Goal: Task Accomplishment & Management: Manage account settings

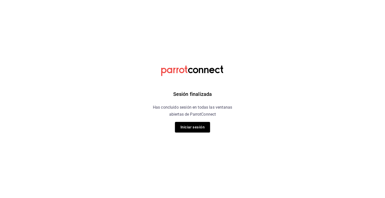
click at [195, 133] on div "Sesión finalizada Has concluido sesión en todas las ventanas abiertas de Parrot…" at bounding box center [192, 99] width 126 height 198
click at [199, 128] on button "Iniciar sesión" at bounding box center [192, 127] width 35 height 11
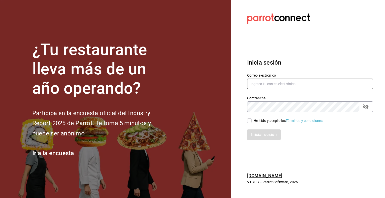
click at [288, 85] on input "text" at bounding box center [310, 84] width 126 height 11
type input "multiuser@pickup.com"
drag, startPoint x: 246, startPoint y: 125, endPoint x: 250, endPoint y: 123, distance: 4.1
click at [247, 125] on div "Iniciar sesión" at bounding box center [307, 131] width 132 height 17
click at [250, 122] on input "He leído y acepto los Términos y condiciones." at bounding box center [249, 120] width 5 height 5
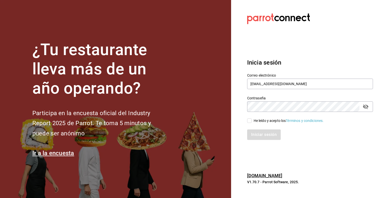
checkbox input "true"
click at [260, 141] on div "Inicia sesión Correo electrónico multiuser@pickup.com Contraseña Contraseña He …" at bounding box center [310, 99] width 126 height 94
click at [262, 140] on button "Iniciar sesión" at bounding box center [264, 134] width 34 height 11
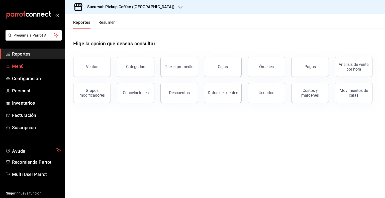
click at [27, 68] on span "Menú" at bounding box center [36, 66] width 49 height 7
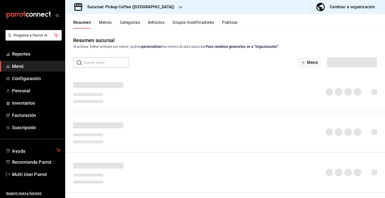
click at [354, 8] on div "Cambiar a organización" at bounding box center [351, 7] width 45 height 7
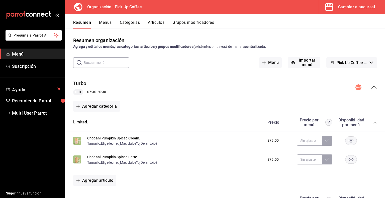
click at [102, 23] on button "Menús" at bounding box center [105, 24] width 13 height 9
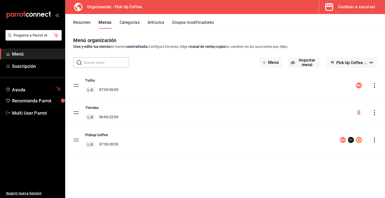
click at [375, 113] on icon "actions" at bounding box center [374, 112] width 5 height 5
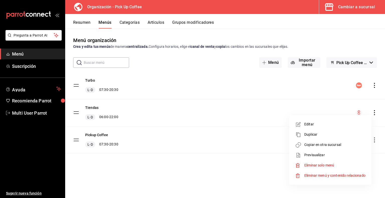
click at [314, 146] on span "Copiar en otra sucursal" at bounding box center [334, 144] width 61 height 5
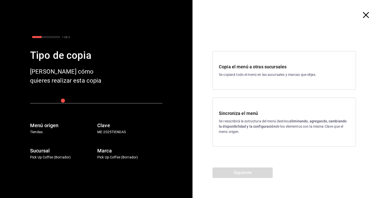
click at [241, 74] on p "Se copiará todo el menú en las sucursales y marcas que elijas." at bounding box center [284, 74] width 131 height 5
click at [243, 173] on button "Siguiente" at bounding box center [242, 173] width 60 height 11
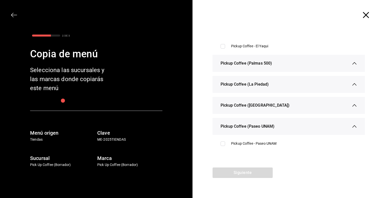
scroll to position [125, 0]
click at [352, 63] on icon "button" at bounding box center [354, 63] width 5 height 5
click at [13, 14] on icon "button" at bounding box center [14, 15] width 6 height 6
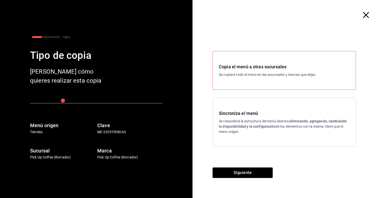
click at [238, 114] on h3 "Sincroniza el menú" at bounding box center [284, 113] width 131 height 7
click at [244, 170] on button "Siguiente" at bounding box center [242, 173] width 60 height 11
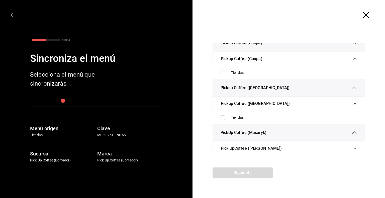
scroll to position [1589, 0]
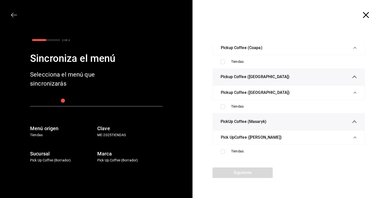
click at [14, 12] on icon "button" at bounding box center [14, 15] width 6 height 6
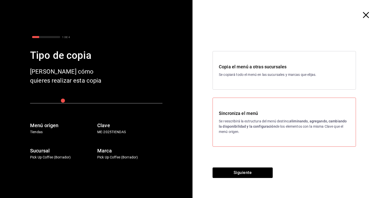
click at [247, 74] on p "Se copiará todo el menú en las sucursales y marcas que elijas." at bounding box center [284, 74] width 131 height 5
click at [239, 170] on button "Siguiente" at bounding box center [242, 173] width 60 height 11
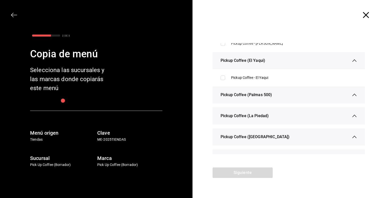
scroll to position [100, 0]
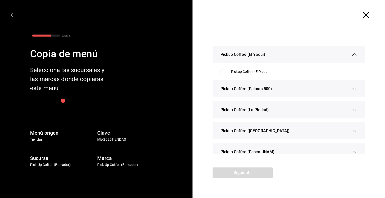
click at [352, 87] on icon "button" at bounding box center [354, 88] width 5 height 5
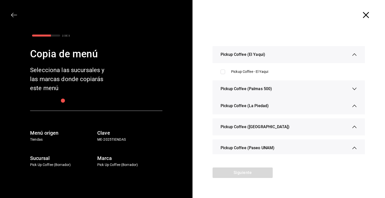
click at [352, 90] on icon "button" at bounding box center [354, 88] width 5 height 5
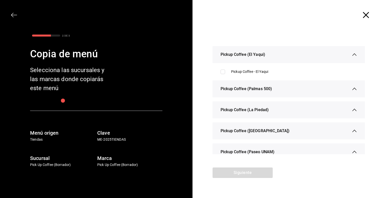
click at [367, 17] on icon "button" at bounding box center [366, 15] width 6 height 6
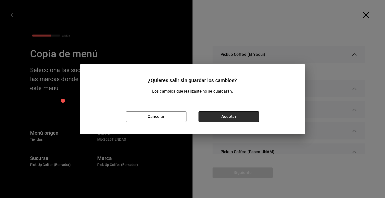
click at [235, 117] on button "Aceptar" at bounding box center [228, 116] width 61 height 11
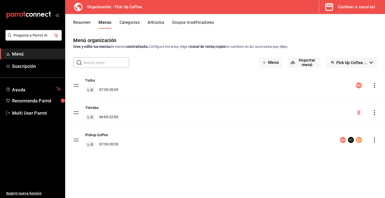
click at [83, 24] on button "Resumen" at bounding box center [81, 24] width 17 height 9
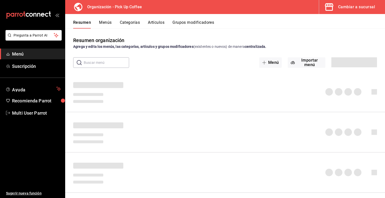
click at [350, 7] on div "Cambiar a sucursal" at bounding box center [356, 7] width 37 height 7
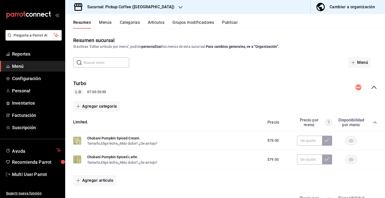
click at [151, 8] on h3 "Sucursal: Pickup Coffee (Las Flores)" at bounding box center [128, 7] width 91 height 6
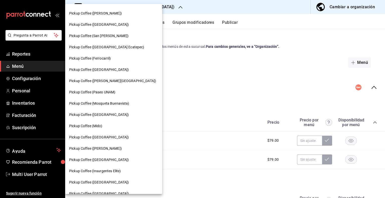
scroll to position [175, 0]
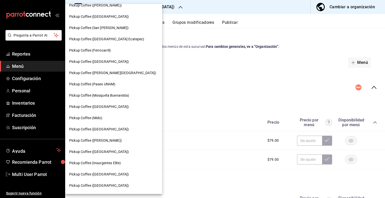
click at [98, 114] on div "Pickup Coffee (Mido)" at bounding box center [113, 117] width 97 height 11
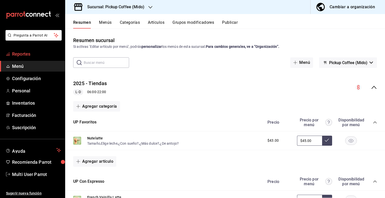
click at [28, 55] on span "Reportes" at bounding box center [36, 54] width 49 height 7
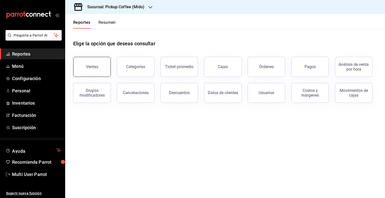
click at [84, 64] on button "Ventas" at bounding box center [92, 67] width 38 height 20
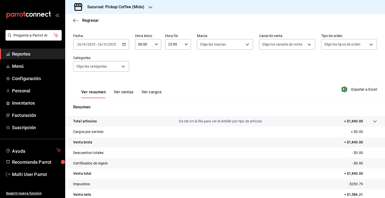
scroll to position [17, 0]
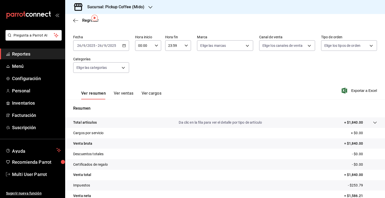
click at [122, 91] on button "Ver ventas" at bounding box center [124, 95] width 20 height 9
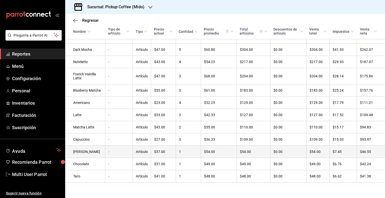
scroll to position [89, 0]
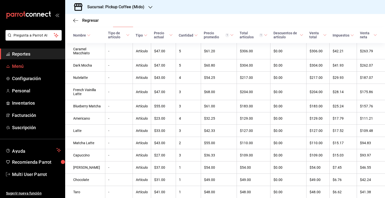
click at [32, 66] on span "Menú" at bounding box center [36, 66] width 49 height 7
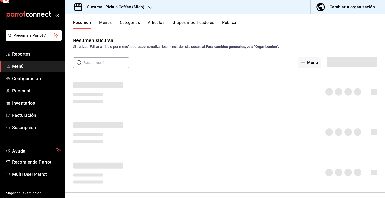
click at [353, 7] on div "Cambiar a organización" at bounding box center [351, 7] width 45 height 7
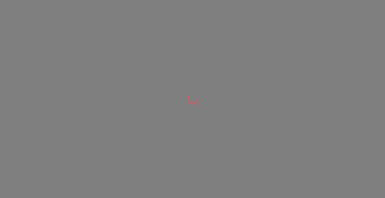
click at [339, 6] on div at bounding box center [192, 99] width 385 height 198
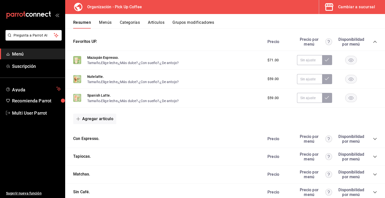
scroll to position [275, 0]
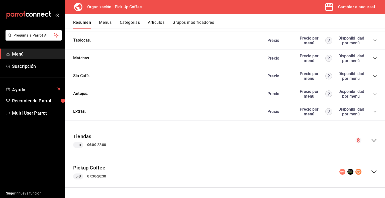
click at [103, 23] on button "Menús" at bounding box center [105, 24] width 13 height 9
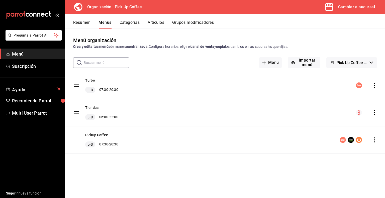
click at [375, 112] on icon "actions" at bounding box center [374, 112] width 5 height 5
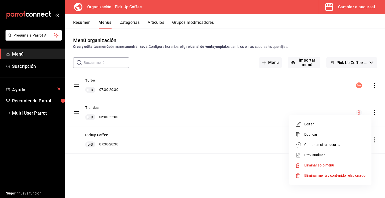
click at [305, 147] on li "Copiar en otra sucursal" at bounding box center [330, 145] width 78 height 10
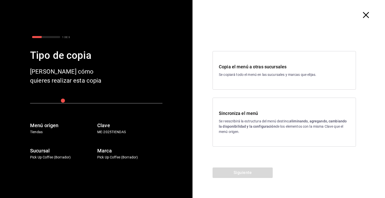
click at [297, 117] on div "Sincroniza el menú Se reescribirá la estructura del menú destino; eliminando, a…" at bounding box center [284, 122] width 131 height 25
click at [236, 74] on p "Se copiará todo el menú en las sucursales y marcas que elijas." at bounding box center [284, 74] width 131 height 5
click at [245, 171] on button "Siguiente" at bounding box center [242, 173] width 60 height 11
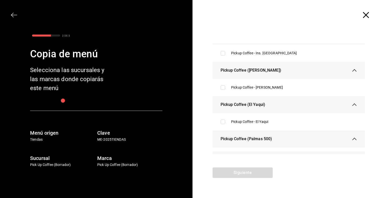
scroll to position [25, 0]
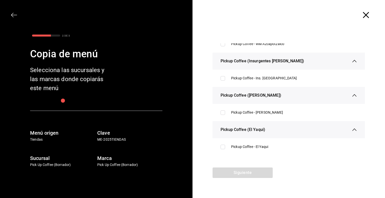
click at [366, 15] on icon "button" at bounding box center [366, 15] width 6 height 6
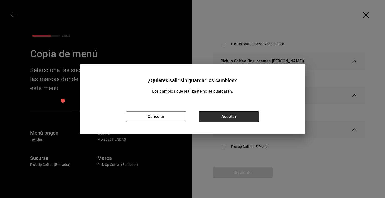
click at [225, 117] on button "Aceptar" at bounding box center [228, 116] width 61 height 11
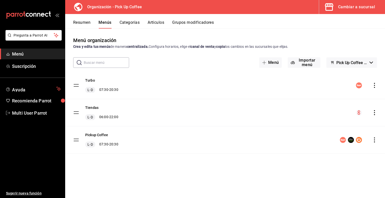
click at [355, 6] on div "Cambiar a sucursal" at bounding box center [356, 7] width 37 height 7
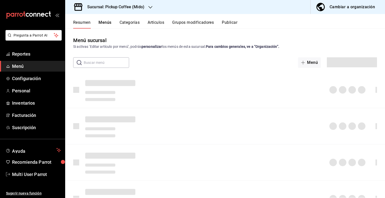
click at [139, 5] on h3 "Sucursal: Pickup Coffee (Mido)" at bounding box center [113, 7] width 61 height 6
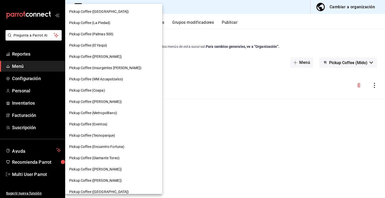
click at [107, 32] on span "Pickup Coffee (Palmas 500)" at bounding box center [91, 34] width 44 height 5
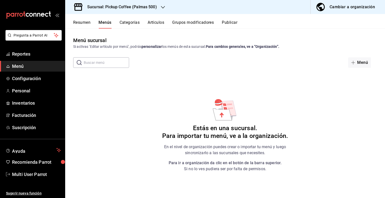
click at [308, 65] on div "Menú" at bounding box center [318, 62] width 118 height 11
click at [351, 63] on icon "button" at bounding box center [353, 63] width 4 height 4
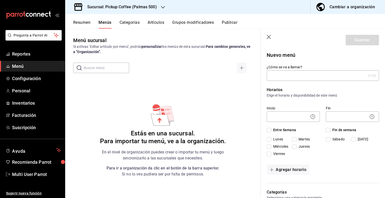
type input "1758933205653"
type input "Tiendas"
click at [290, 119] on body "Pregunta a Parrot AI Reportes Menú Configuración Personal Inventarios Facturaci…" at bounding box center [192, 99] width 385 height 198
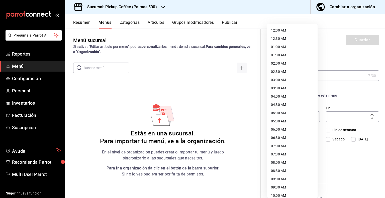
click at [281, 130] on li "06:00 AM" at bounding box center [292, 129] width 51 height 8
type input "06:00"
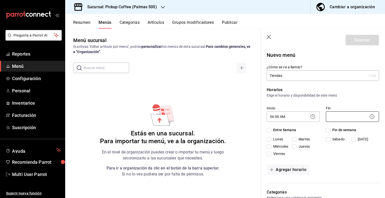
click at [334, 120] on body "Pregunta a Parrot AI Reportes Menú Configuración Personal Inventarios Facturaci…" at bounding box center [192, 99] width 385 height 198
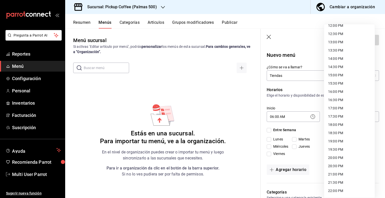
scroll to position [235, 0]
click at [335, 159] on li "22:00 PM" at bounding box center [349, 159] width 51 height 8
type input "22:00"
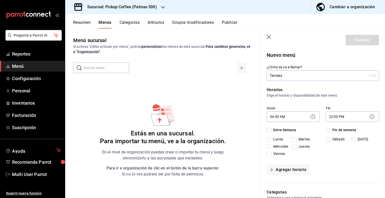
drag, startPoint x: 270, startPoint y: 130, endPoint x: 324, endPoint y: 131, distance: 53.8
click at [271, 130] on label "Entre Semana" at bounding box center [280, 129] width 29 height 5
click at [271, 130] on input "Entre Semana" at bounding box center [268, 130] width 5 height 5
checkbox input "true"
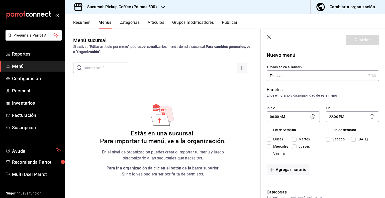
checkbox input "true"
click at [326, 130] on input "Fin de semana" at bounding box center [328, 130] width 5 height 5
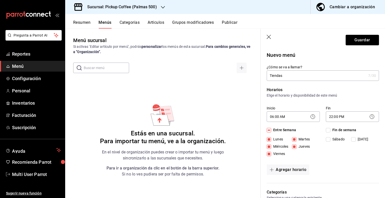
checkbox input "true"
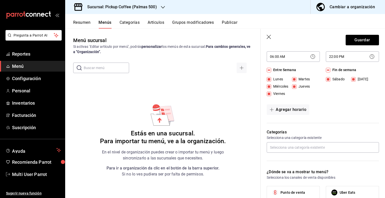
scroll to position [150, 0]
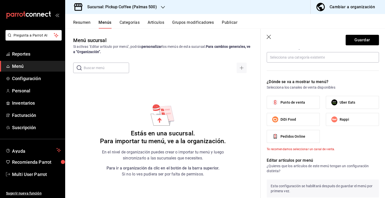
click at [293, 103] on span "Punto de venta" at bounding box center [292, 102] width 25 height 5
click at [280, 103] on input "Punto de venta" at bounding box center [275, 102] width 11 height 11
checkbox input "true"
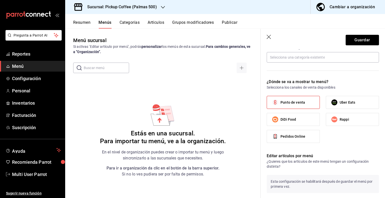
scroll to position [273, 0]
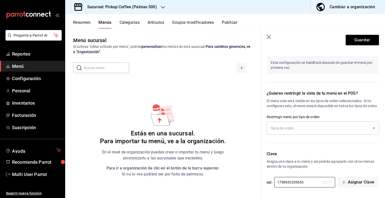
drag, startPoint x: 309, startPoint y: 181, endPoint x: 213, endPoint y: 174, distance: 95.9
click at [213, 174] on main "Menú sucursal Si activas ‘Editar artículo por menú’, podrás personalizar los me…" at bounding box center [225, 114] width 320 height 170
type input "2025-PALMAS500"
drag, startPoint x: 102, startPoint y: 1, endPoint x: 335, endPoint y: 165, distance: 285.2
click at [335, 165] on p "Asigna una clave a tu menú y así podrás agruparlo con otros menús dentro de tu …" at bounding box center [322, 164] width 112 height 10
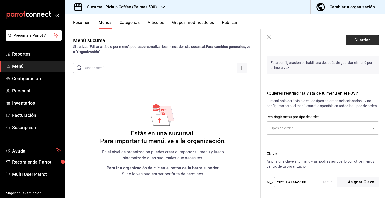
click at [349, 40] on button "Guardar" at bounding box center [361, 40] width 33 height 11
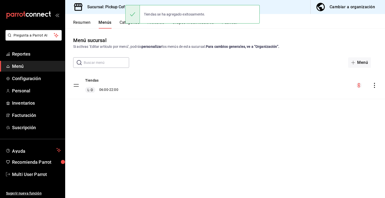
click at [341, 10] on div "Cambiar a organización" at bounding box center [351, 7] width 45 height 7
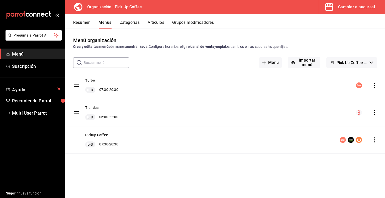
click at [375, 114] on icon "actions" at bounding box center [374, 112] width 5 height 5
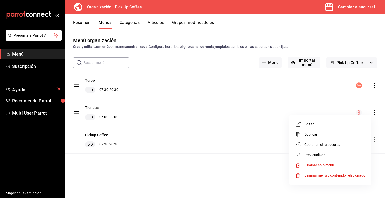
click at [313, 146] on span "Copiar en otra sucursal" at bounding box center [334, 144] width 61 height 5
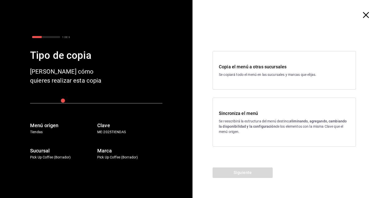
click at [234, 119] on p "Se reescribirá la estructura del menú destino; eliminando, agregando, cambiando…" at bounding box center [284, 127] width 131 height 16
click at [238, 174] on button "Siguiente" at bounding box center [242, 173] width 60 height 11
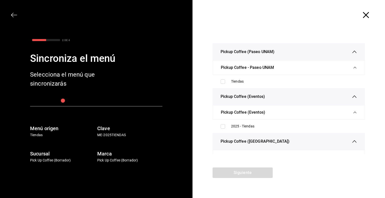
click at [12, 16] on icon "button" at bounding box center [12, 15] width 3 height 5
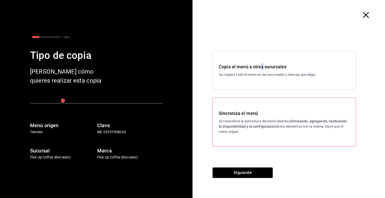
click at [262, 67] on h3 "Copia el menú a otras sucursales" at bounding box center [284, 66] width 131 height 7
click at [234, 63] on div "Copia el menú a otras sucursales Se copiará todo el menú en las sucursales y ma…" at bounding box center [283, 70] width 143 height 39
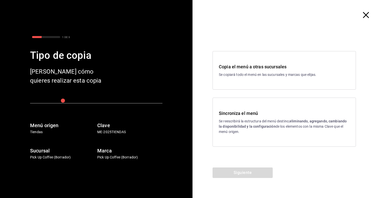
click at [235, 79] on div "Copia el menú a otras sucursales Se copiará todo el menú en las sucursales y ma…" at bounding box center [283, 70] width 143 height 39
click at [242, 170] on button "Siguiente" at bounding box center [242, 173] width 60 height 11
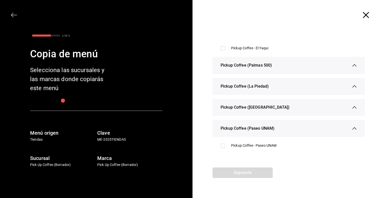
scroll to position [125, 0]
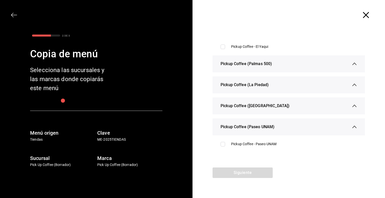
click at [12, 14] on icon "button" at bounding box center [14, 15] width 6 height 6
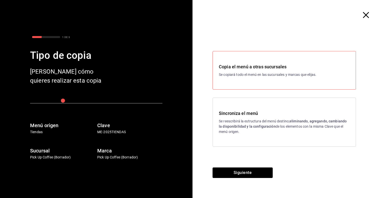
click at [12, 15] on div at bounding box center [96, 23] width 168 height 22
click at [364, 14] on icon "button" at bounding box center [366, 15] width 6 height 6
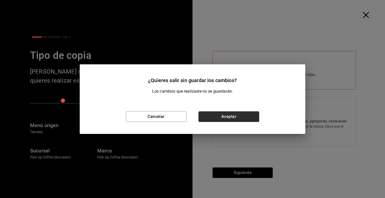
click at [220, 119] on button "Aceptar" at bounding box center [228, 116] width 61 height 11
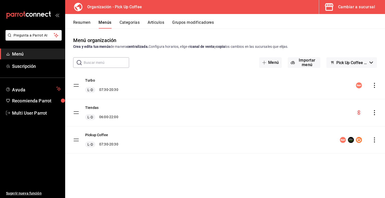
click at [362, 6] on div "Cambiar a sucursal" at bounding box center [356, 7] width 37 height 7
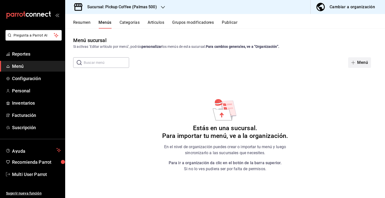
click at [363, 61] on button "Menú" at bounding box center [359, 62] width 23 height 11
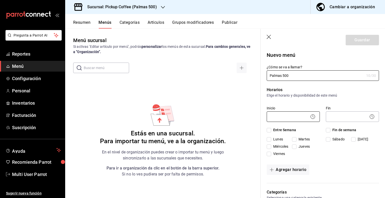
type input "Palmas 500"
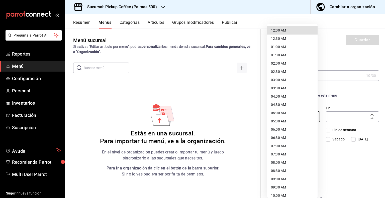
click at [285, 119] on body "Pregunta a Parrot AI Reportes Menú Configuración Personal Inventarios Facturaci…" at bounding box center [192, 99] width 385 height 198
click at [280, 131] on li "06:00 AM" at bounding box center [292, 129] width 51 height 8
type input "06:00"
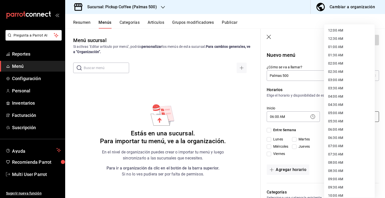
click at [341, 116] on body "Pregunta a Parrot AI Reportes Menú Configuración Personal Inventarios Facturaci…" at bounding box center [192, 99] width 385 height 198
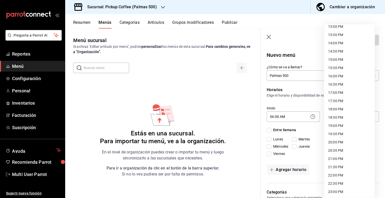
scroll to position [235, 0]
click at [338, 158] on li "22:00 PM" at bounding box center [349, 159] width 51 height 8
type input "22:00"
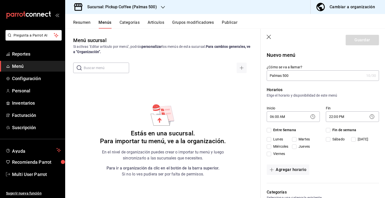
click at [277, 129] on span "Entre Semana" at bounding box center [283, 129] width 25 height 5
click at [271, 129] on input "Entre Semana" at bounding box center [268, 130] width 5 height 5
checkbox input "true"
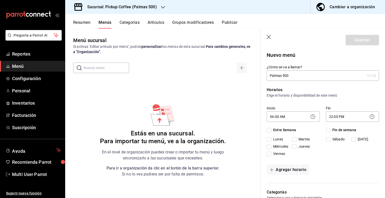
checkbox input "true"
click at [328, 127] on label "Fin de semana" at bounding box center [341, 129] width 30 height 5
click at [328, 128] on input "Fin de semana" at bounding box center [328, 130] width 5 height 5
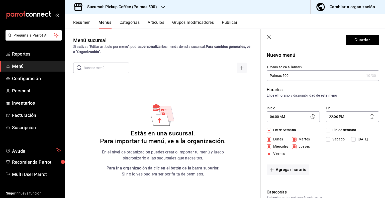
checkbox input "true"
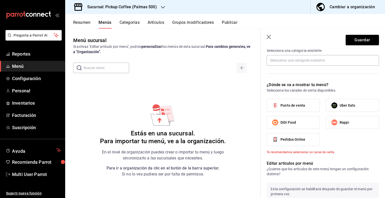
scroll to position [150, 0]
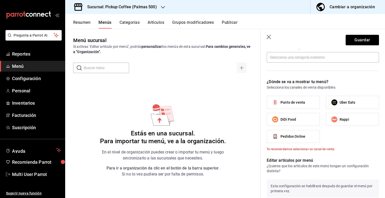
click at [289, 97] on label "Punto de venta" at bounding box center [293, 102] width 53 height 13
click at [280, 97] on input "Punto de venta" at bounding box center [275, 102] width 11 height 11
checkbox input "true"
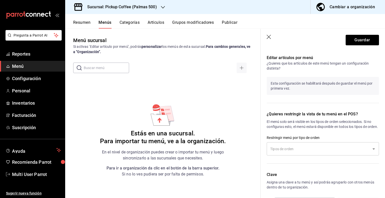
scroll to position [273, 0]
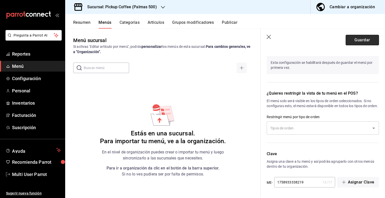
click at [356, 39] on button "Guardar" at bounding box center [361, 40] width 33 height 11
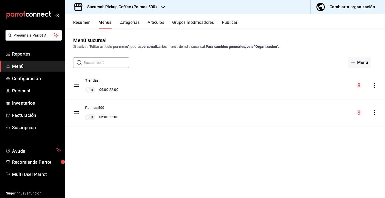
click at [348, 7] on div "Cambiar a organización" at bounding box center [351, 7] width 45 height 7
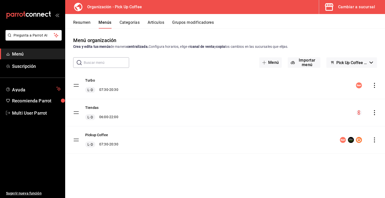
click at [374, 112] on icon "actions" at bounding box center [374, 112] width 5 height 5
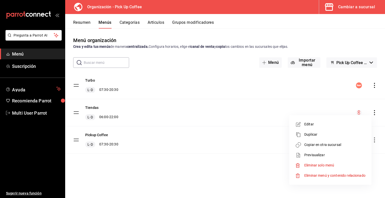
click at [316, 147] on span "Copiar en otra sucursal" at bounding box center [334, 144] width 61 height 5
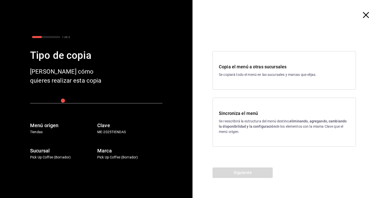
click at [248, 75] on p "Se copiará todo el menú en las sucursales y marcas que elijas." at bounding box center [284, 74] width 131 height 5
click at [247, 177] on button "Siguiente" at bounding box center [242, 173] width 60 height 11
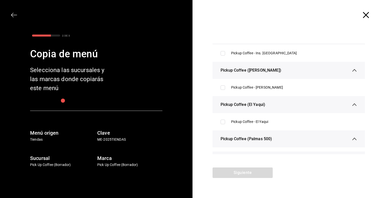
scroll to position [75, 0]
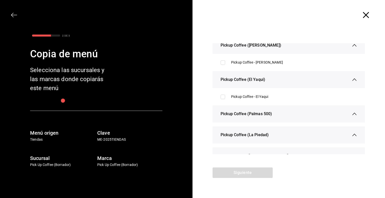
click at [354, 115] on div "Pickup Coffee (Palmas 500)" at bounding box center [288, 113] width 152 height 17
click at [353, 113] on icon "button" at bounding box center [354, 113] width 5 height 5
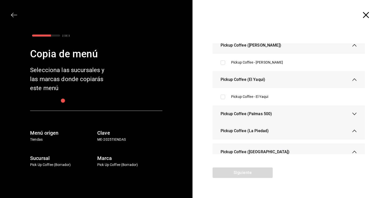
click at [352, 113] on icon "button" at bounding box center [354, 113] width 5 height 5
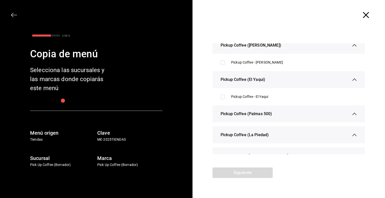
click at [13, 17] on icon "button" at bounding box center [12, 15] width 3 height 5
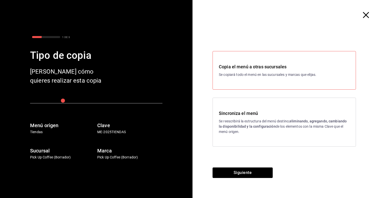
click at [255, 119] on p "Se reescribirá la estructura del menú destino; eliminando, agregando, cambiando…" at bounding box center [284, 127] width 131 height 16
click at [254, 178] on button "Siguiente" at bounding box center [242, 173] width 60 height 11
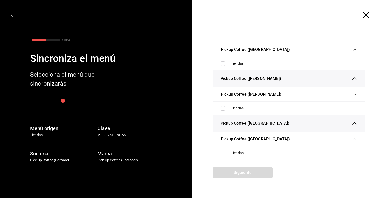
scroll to position [1589, 0]
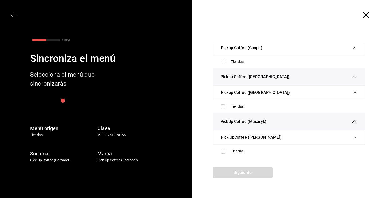
click at [364, 20] on div at bounding box center [288, 15] width 192 height 30
click at [364, 16] on icon "button" at bounding box center [366, 15] width 6 height 6
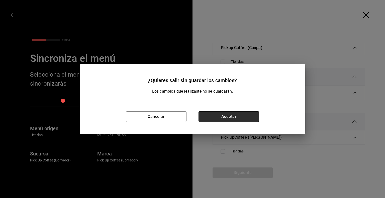
click at [222, 115] on button "Aceptar" at bounding box center [228, 116] width 61 height 11
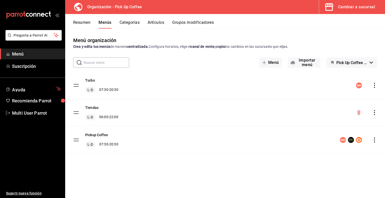
click at [345, 7] on div "Cambiar a sucursal" at bounding box center [356, 7] width 37 height 7
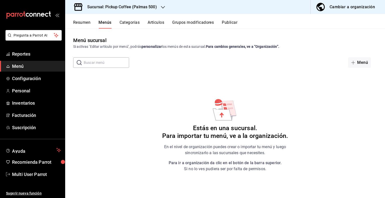
click at [155, 105] on div "Menú sucursal Si activas ‘Editar artículo por menú’, podrás personalizar los me…" at bounding box center [225, 117] width 320 height 161
click at [355, 63] on span "button" at bounding box center [354, 63] width 6 height 4
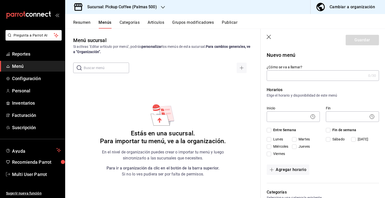
click at [287, 130] on span "Entre Semana" at bounding box center [283, 129] width 25 height 5
click at [271, 130] on input "Entre Semana" at bounding box center [268, 130] width 5 height 5
checkbox input "true"
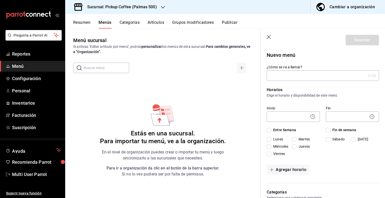
checkbox input "true"
click at [338, 130] on span "Fin de semana" at bounding box center [343, 129] width 26 height 5
click at [330, 130] on input "Fin de semana" at bounding box center [328, 130] width 5 height 5
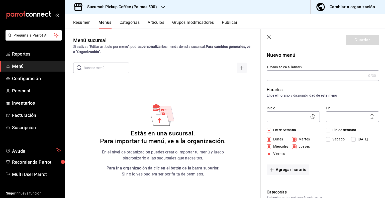
checkbox input "true"
click at [307, 116] on body "Pregunta a Parrot AI Reportes Menú Configuración Personal Inventarios Facturaci…" at bounding box center [192, 99] width 385 height 198
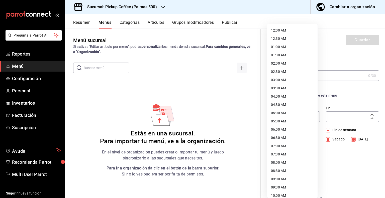
click at [282, 152] on li "07:30 AM" at bounding box center [292, 154] width 51 height 8
type input "07:30"
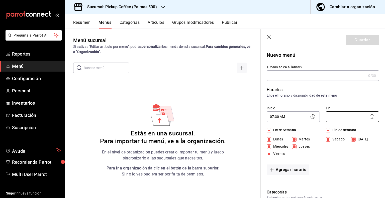
click at [347, 119] on body "Pregunta a Parrot AI Reportes Menú Configuración Personal Inventarios Facturaci…" at bounding box center [192, 99] width 385 height 198
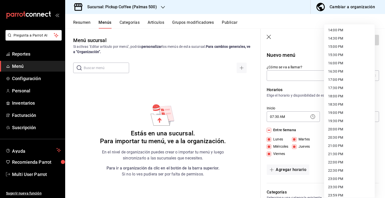
scroll to position [235, 0]
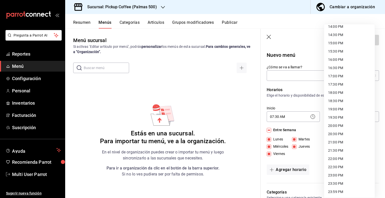
click at [341, 177] on li "23:00 PM" at bounding box center [349, 175] width 51 height 8
type input "23:00"
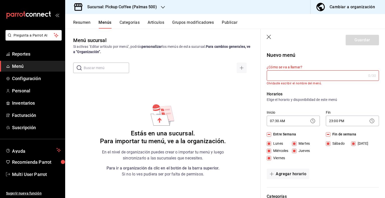
click at [308, 74] on input "¿Cómo se va a llamar?" at bounding box center [315, 76] width 99 height 10
click at [302, 78] on input "¿Cómo se va a llamar?" at bounding box center [315, 76] width 99 height 10
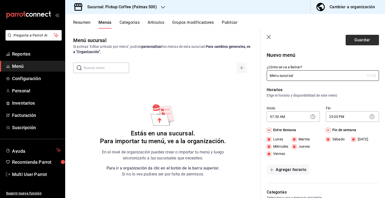
type input "Menu sucursal"
click at [360, 40] on button "Guardar" at bounding box center [361, 40] width 33 height 11
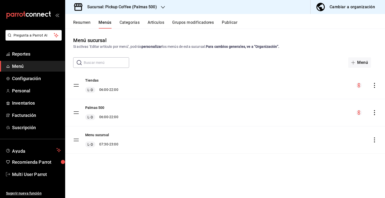
click at [335, 8] on div "Cambiar a organización" at bounding box center [351, 7] width 45 height 7
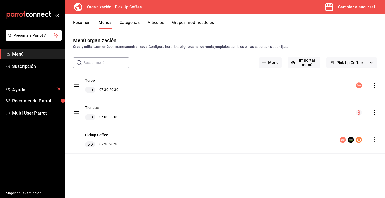
click at [349, 65] on span "Pick Up Coffee (Borrador)" at bounding box center [351, 62] width 31 height 5
click at [347, 56] on div at bounding box center [192, 99] width 385 height 198
click at [339, 6] on div "Cambiar a sucursal" at bounding box center [356, 7] width 37 height 7
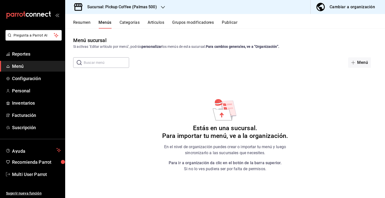
click at [81, 25] on button "Resumen" at bounding box center [81, 24] width 17 height 9
click at [104, 28] on button "Menús" at bounding box center [105, 24] width 13 height 9
click at [353, 62] on icon "button" at bounding box center [353, 63] width 4 height 4
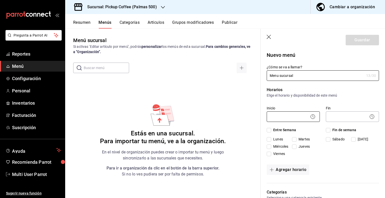
scroll to position [25, 0]
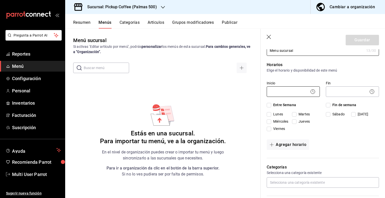
type input "Menu sucursal"
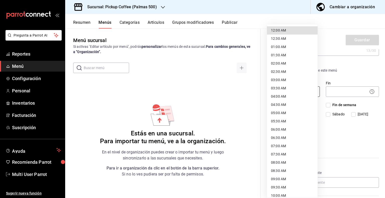
click at [300, 90] on body "Pregunta a Parrot AI Reportes Menú Configuración Personal Inventarios Facturaci…" at bounding box center [192, 99] width 385 height 198
click at [289, 87] on li "03:30 AM" at bounding box center [292, 88] width 51 height 8
type input "03:30"
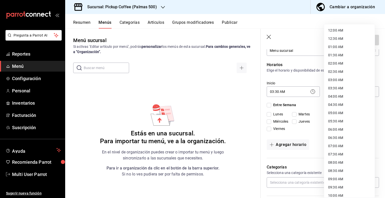
click at [350, 92] on body "Pregunta a Parrot AI Reportes Menú Configuración Personal Inventarios Facturaci…" at bounding box center [192, 99] width 385 height 198
click at [351, 138] on li "06:30 AM" at bounding box center [349, 138] width 51 height 8
type input "06:30"
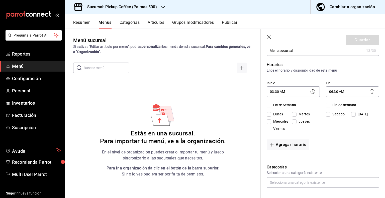
click at [286, 104] on span "Entre Semana" at bounding box center [283, 104] width 25 height 5
click at [271, 104] on input "Entre Semana" at bounding box center [268, 105] width 5 height 5
checkbox input "true"
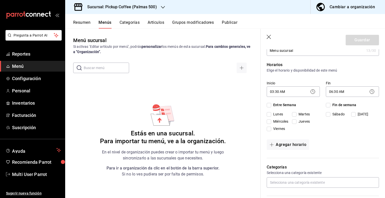
checkbox input "true"
click at [341, 106] on span "Fin de semana" at bounding box center [343, 104] width 26 height 5
click at [330, 106] on input "Fin de semana" at bounding box center [328, 105] width 5 height 5
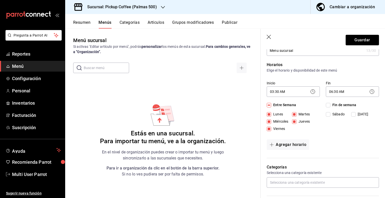
checkbox input "true"
click at [355, 42] on button "Guardar" at bounding box center [361, 40] width 33 height 11
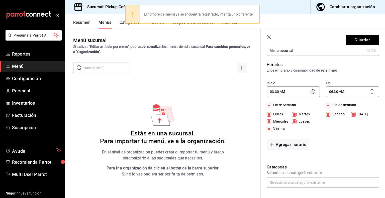
click at [270, 36] on icon "button" at bounding box center [268, 37] width 5 height 5
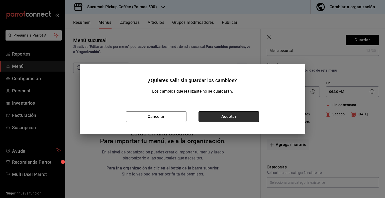
click at [240, 113] on button "Aceptar" at bounding box center [228, 116] width 61 height 11
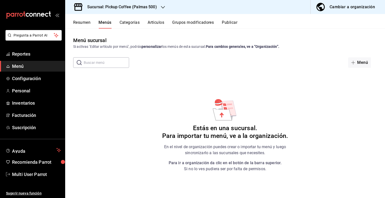
click at [84, 23] on button "Resumen" at bounding box center [81, 24] width 17 height 9
click at [339, 9] on div "Cambiar a organización" at bounding box center [351, 7] width 45 height 7
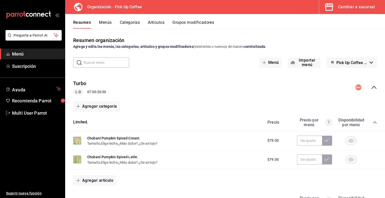
click at [146, 77] on div "Turbo [PERSON_NAME] 07:30 - 20:30" at bounding box center [225, 87] width 320 height 23
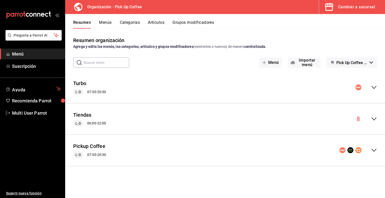
click at [107, 22] on button "Menús" at bounding box center [105, 24] width 13 height 9
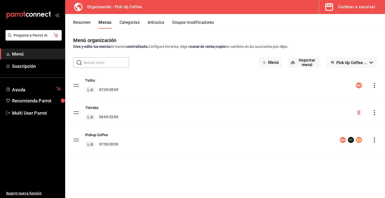
click at [373, 113] on icon "actions" at bounding box center [374, 112] width 5 height 5
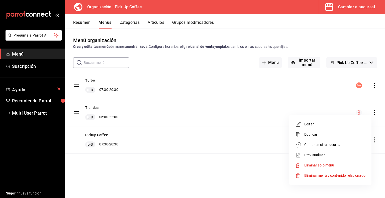
click at [316, 145] on span "Copiar en otra sucursal" at bounding box center [334, 144] width 61 height 5
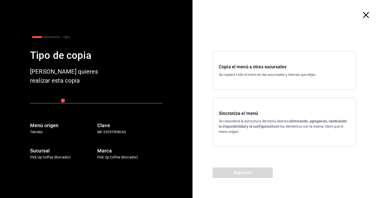
click at [249, 80] on div "Copia el menú a otras sucursales Se copiará todo el menú en las sucursales y ma…" at bounding box center [283, 70] width 143 height 39
click at [238, 171] on button "Siguiente" at bounding box center [242, 173] width 60 height 11
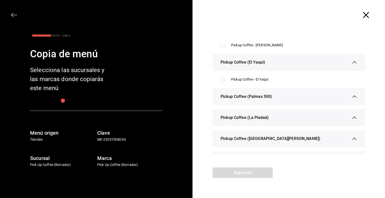
scroll to position [100, 0]
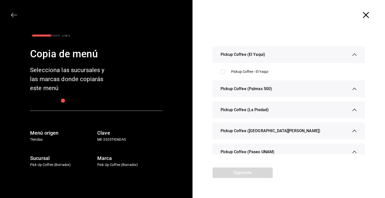
click at [290, 86] on div "Pickup Coffee (Palmas 500)" at bounding box center [288, 88] width 136 height 17
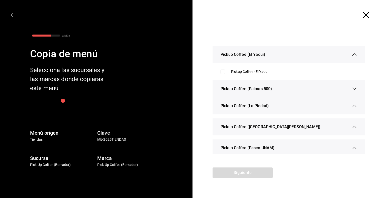
click at [290, 86] on div "Pickup Coffee (Palmas 500)" at bounding box center [288, 88] width 136 height 17
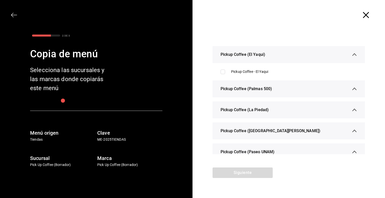
click at [366, 16] on icon "button" at bounding box center [366, 15] width 6 height 6
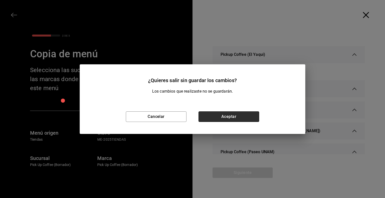
click at [223, 115] on button "Aceptar" at bounding box center [228, 116] width 61 height 11
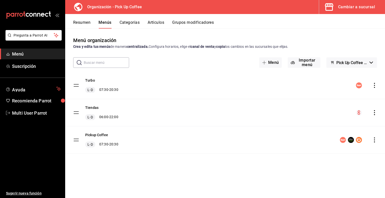
click at [354, 11] on button "Cambiar a sucursal" at bounding box center [350, 7] width 62 height 14
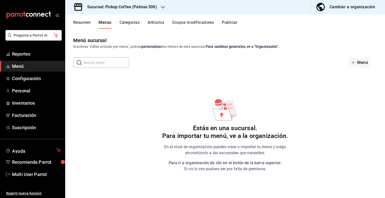
click at [80, 24] on button "Resumen" at bounding box center [81, 24] width 17 height 9
click at [29, 68] on span "Menú" at bounding box center [36, 66] width 49 height 7
